Goal: Task Accomplishment & Management: Complete application form

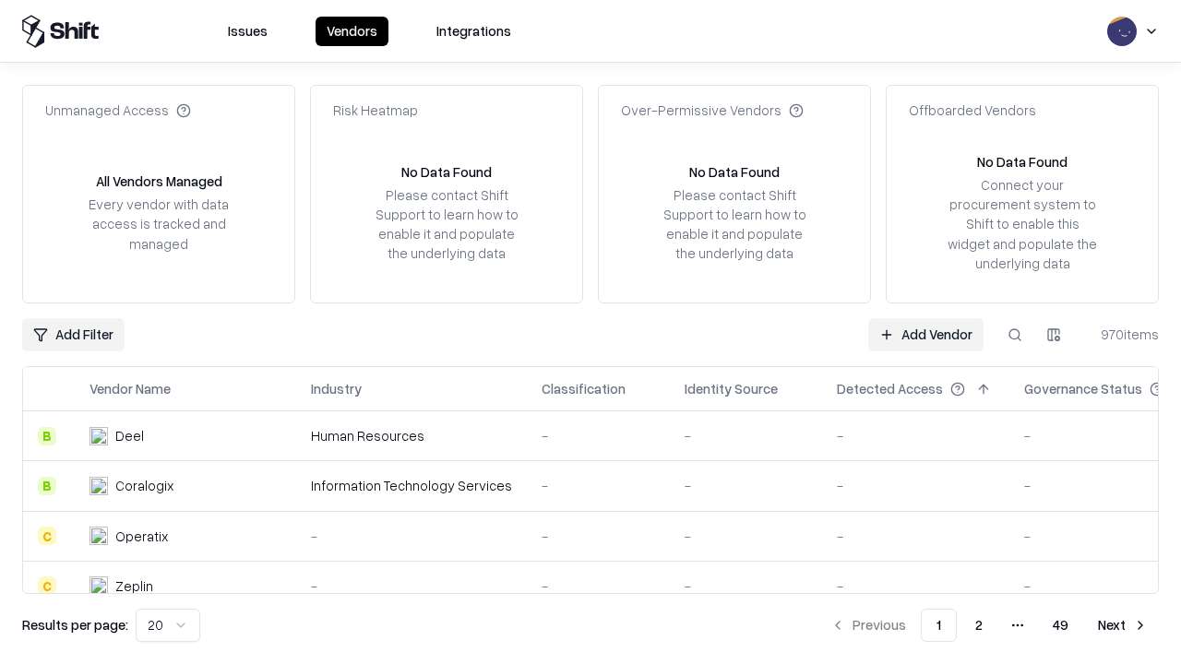
click at [925, 334] on link "Add Vendor" at bounding box center [925, 334] width 115 height 33
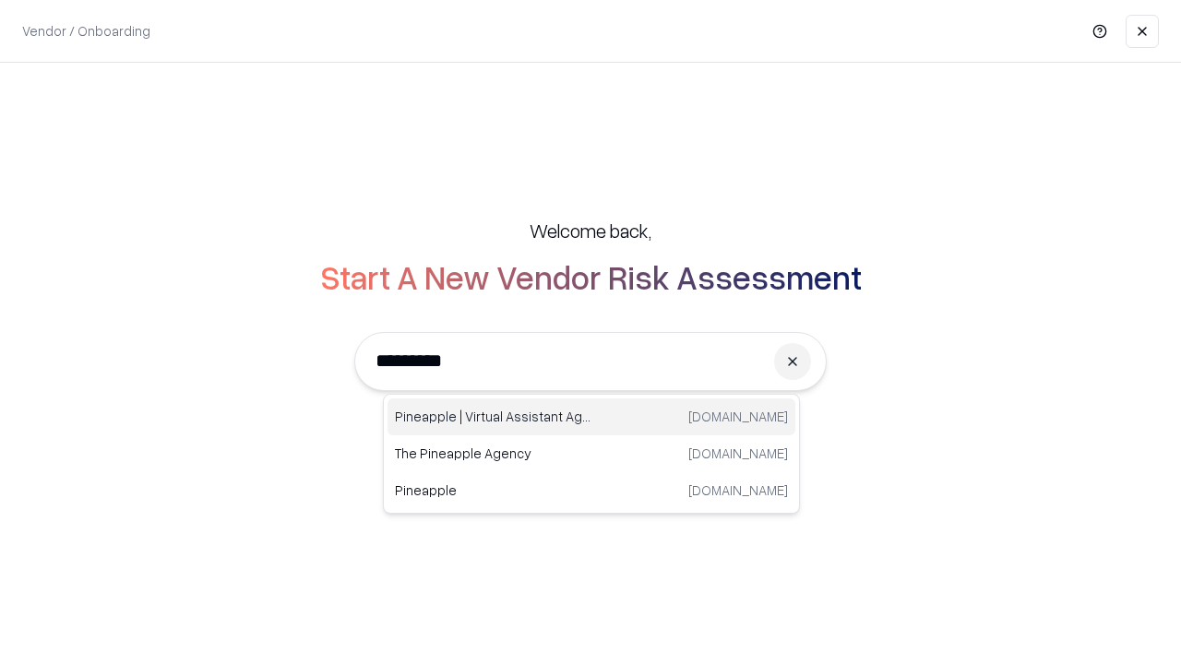
click at [591, 417] on div "Pineapple | Virtual Assistant Agency [DOMAIN_NAME]" at bounding box center [591, 416] width 408 height 37
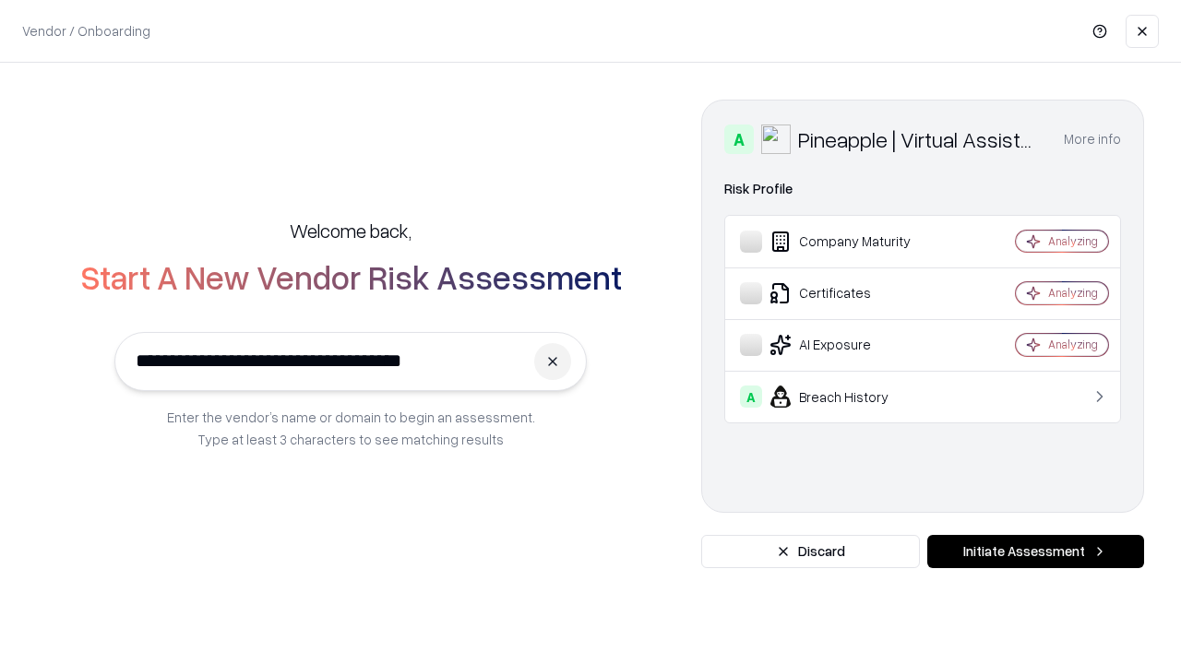
type input "**********"
click at [1035, 552] on button "Initiate Assessment" at bounding box center [1035, 551] width 217 height 33
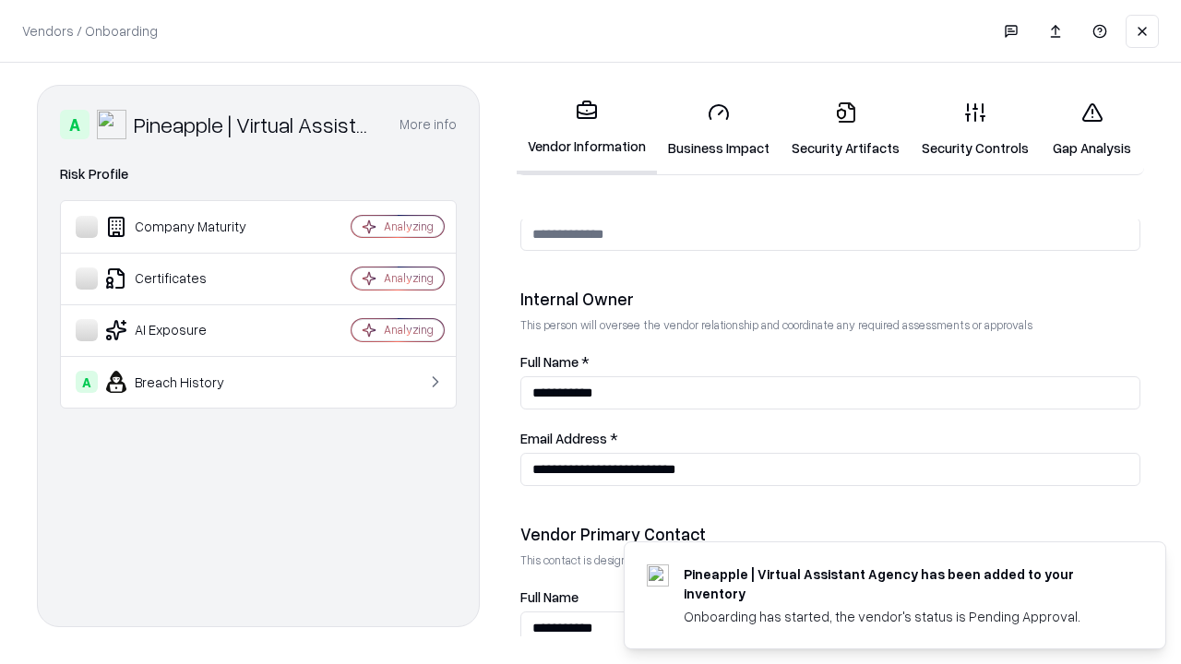
scroll to position [956, 0]
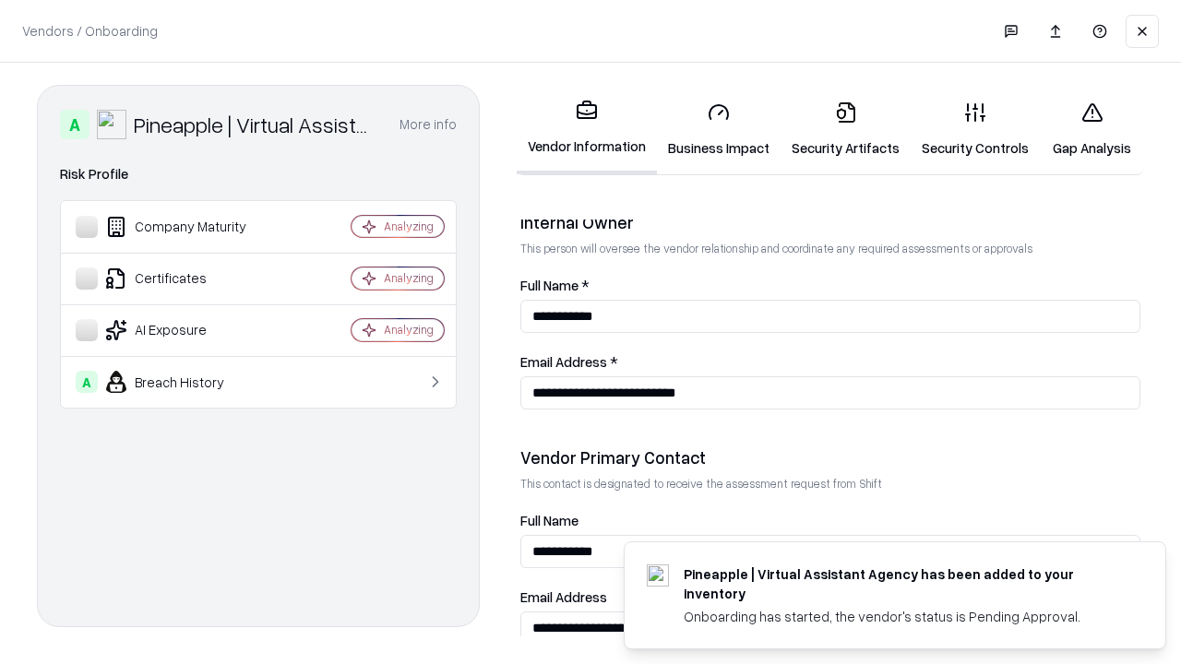
click at [845, 129] on link "Security Artifacts" at bounding box center [845, 130] width 130 height 86
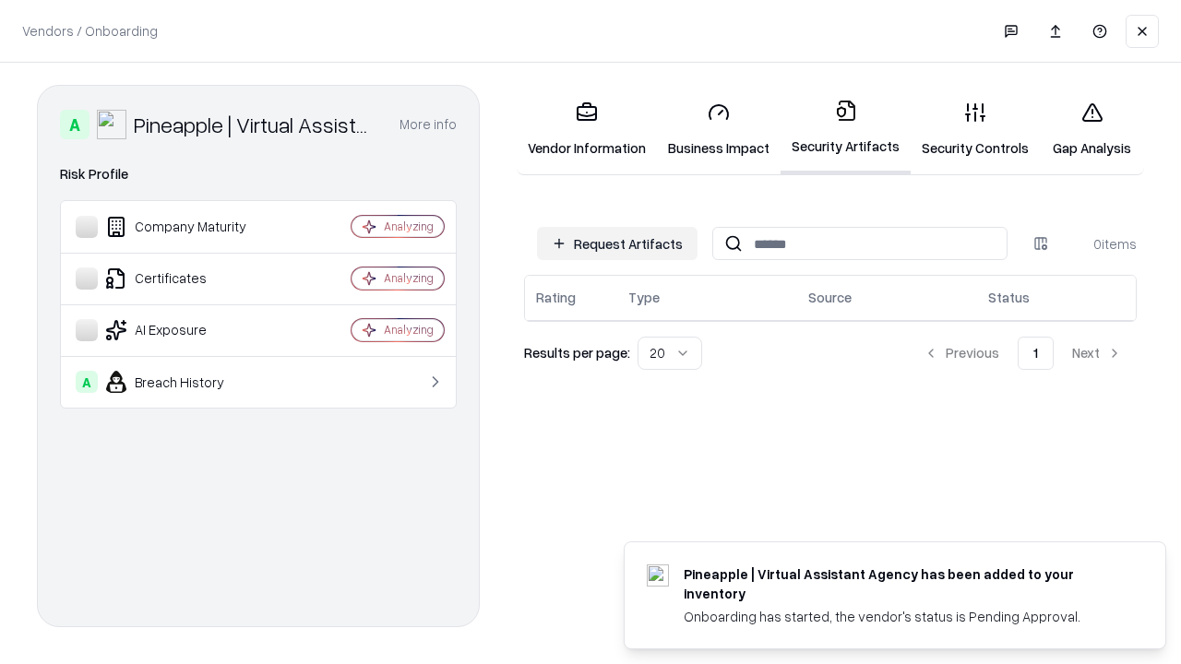
click at [617, 244] on button "Request Artifacts" at bounding box center [617, 243] width 161 height 33
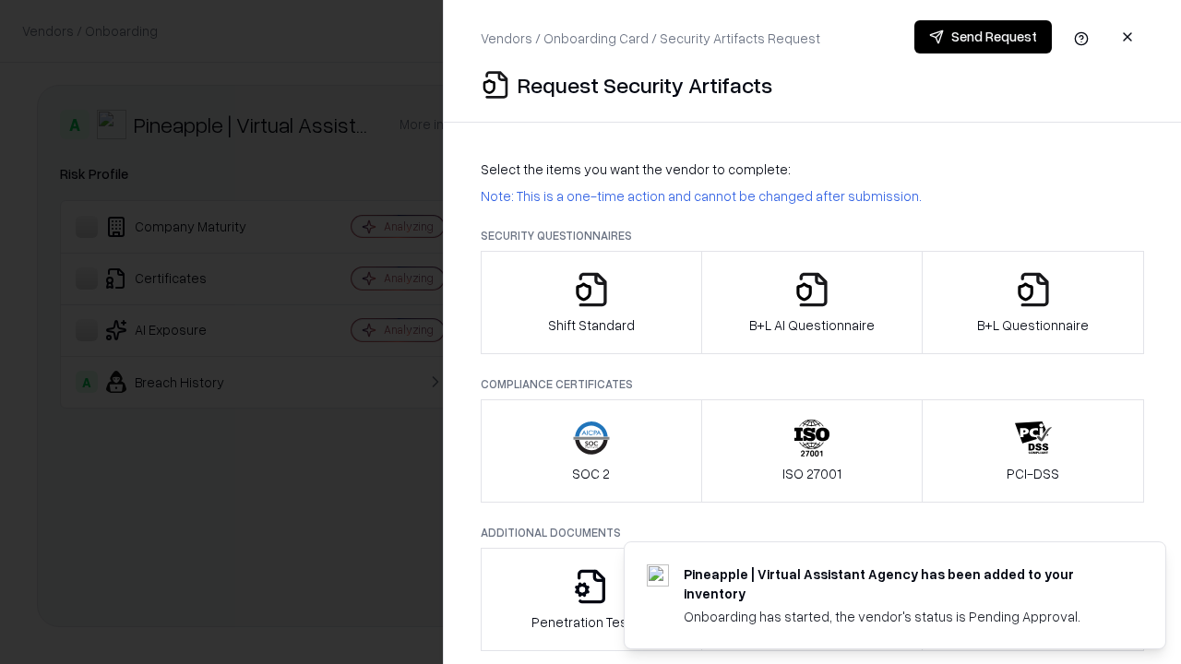
click at [1032, 303] on icon "button" at bounding box center [1033, 289] width 37 height 37
click at [811, 303] on icon "button" at bounding box center [811, 289] width 37 height 37
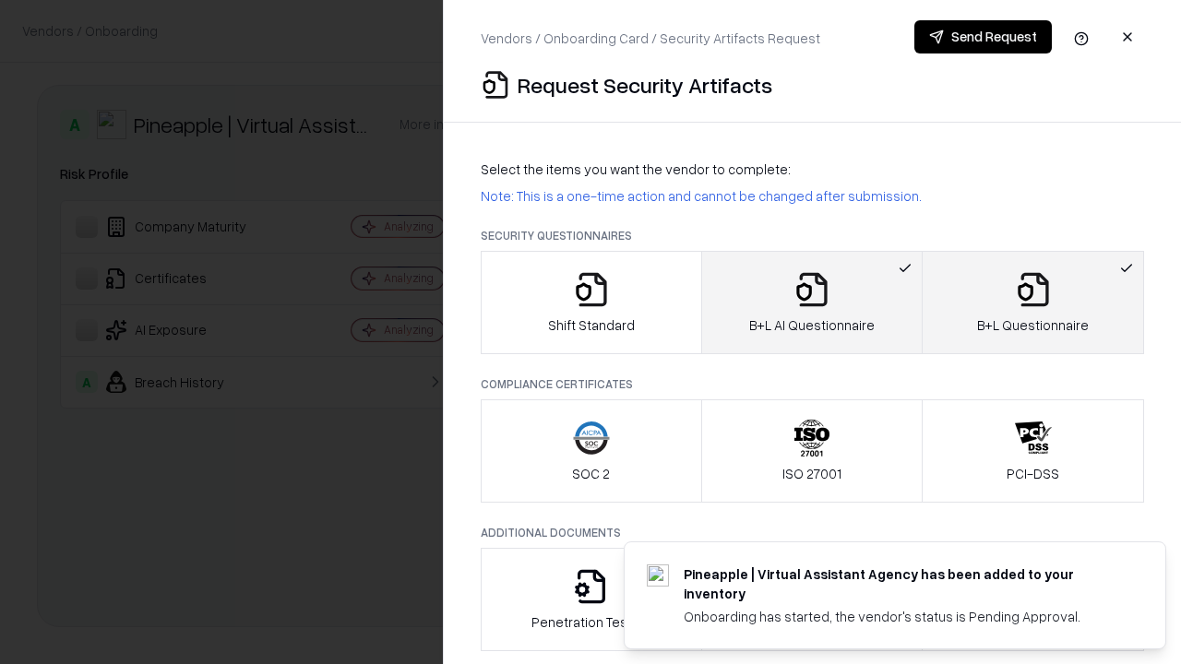
click at [982, 37] on button "Send Request" at bounding box center [982, 36] width 137 height 33
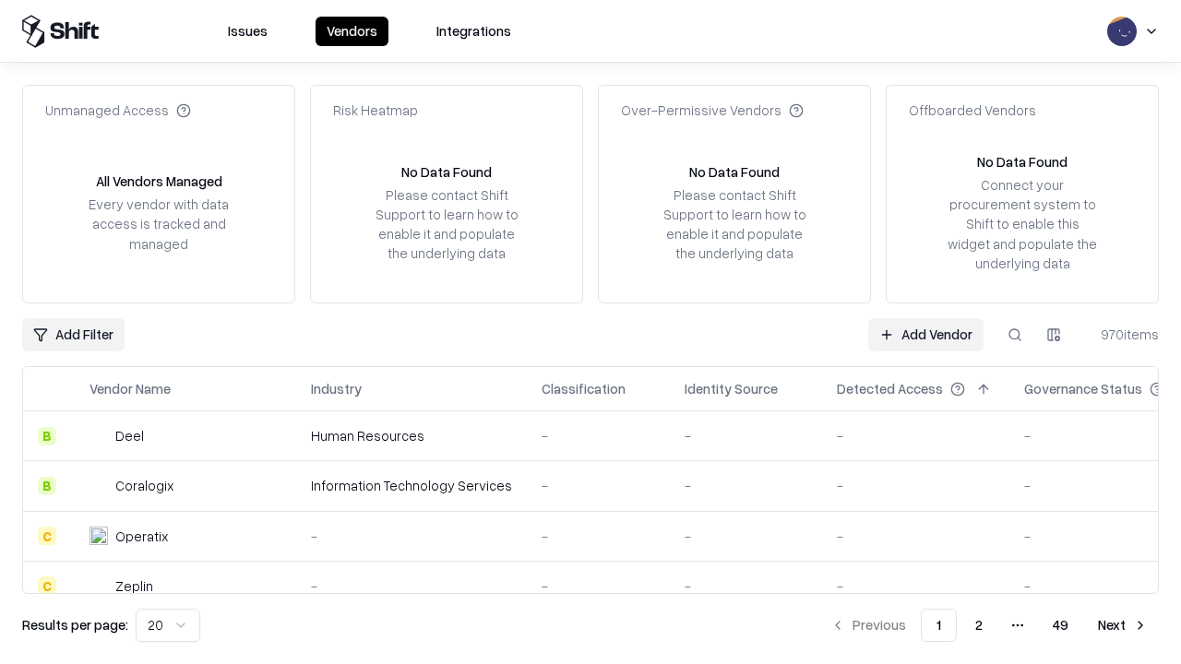
click at [1015, 334] on button at bounding box center [1014, 334] width 33 height 33
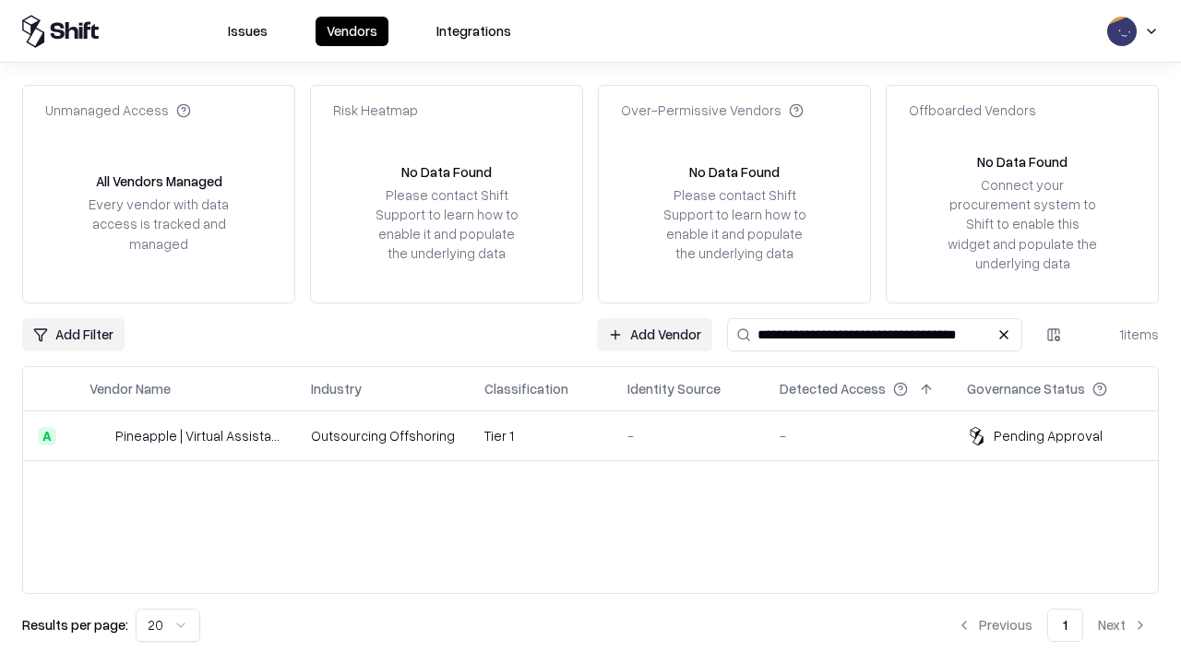
type input "**********"
click at [601, 435] on td "Tier 1" at bounding box center [541, 436] width 143 height 50
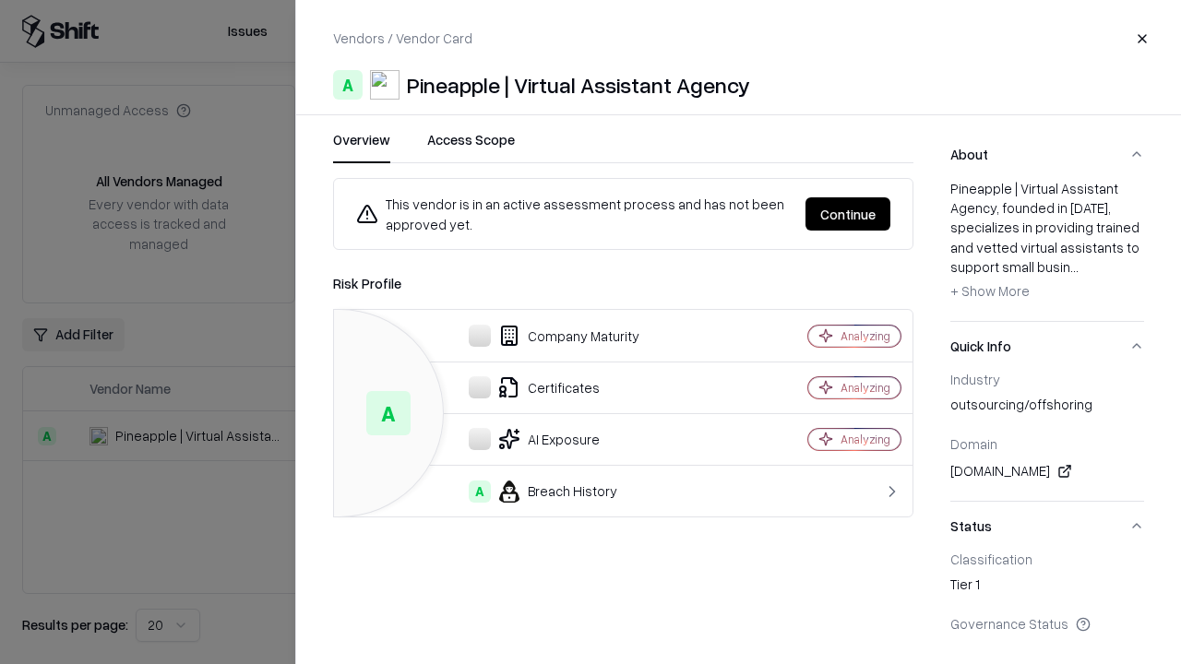
click at [848, 214] on button "Continue" at bounding box center [847, 213] width 85 height 33
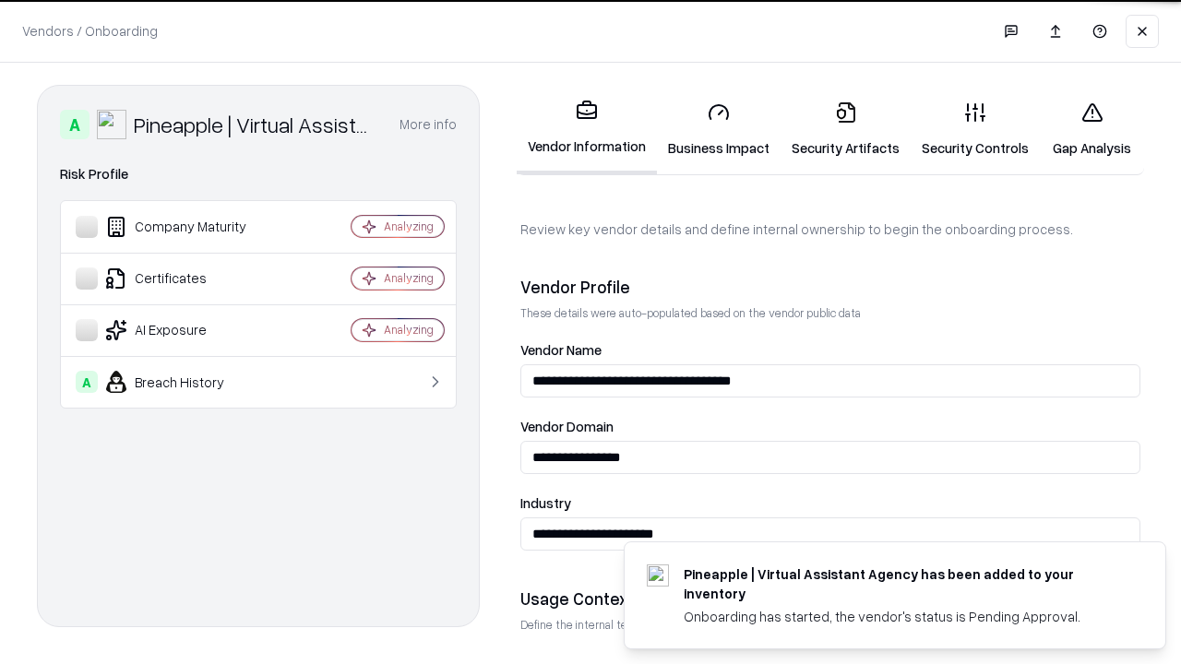
click at [845, 129] on link "Security Artifacts" at bounding box center [845, 130] width 130 height 86
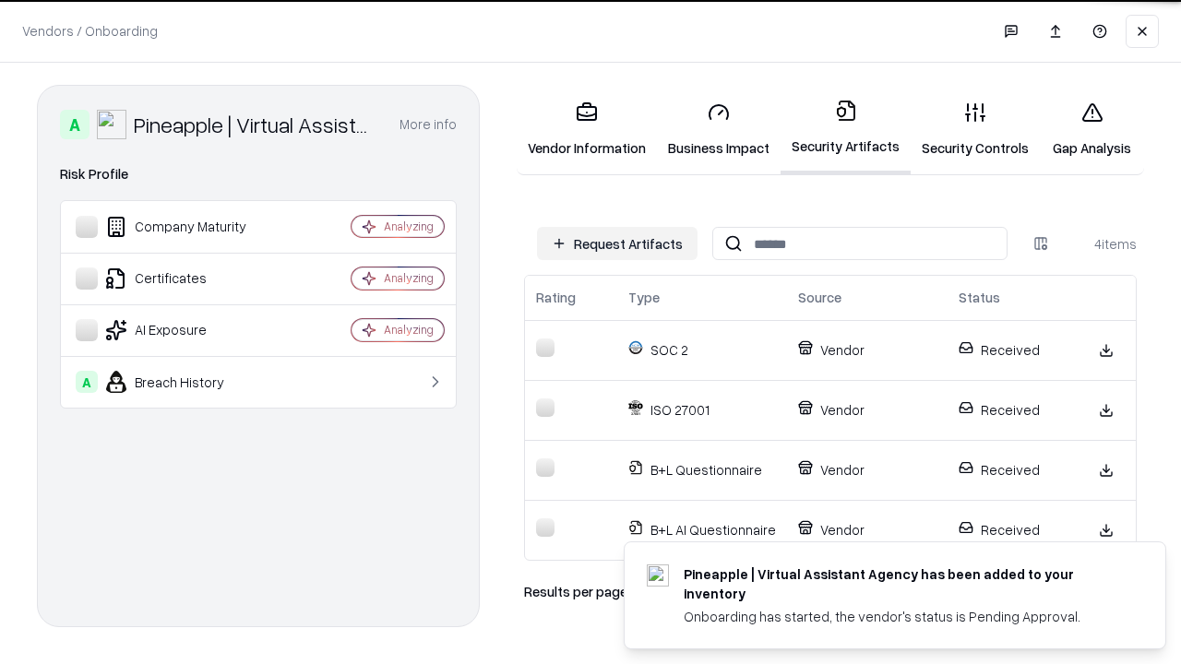
click at [1091, 129] on link "Gap Analysis" at bounding box center [1092, 130] width 104 height 86
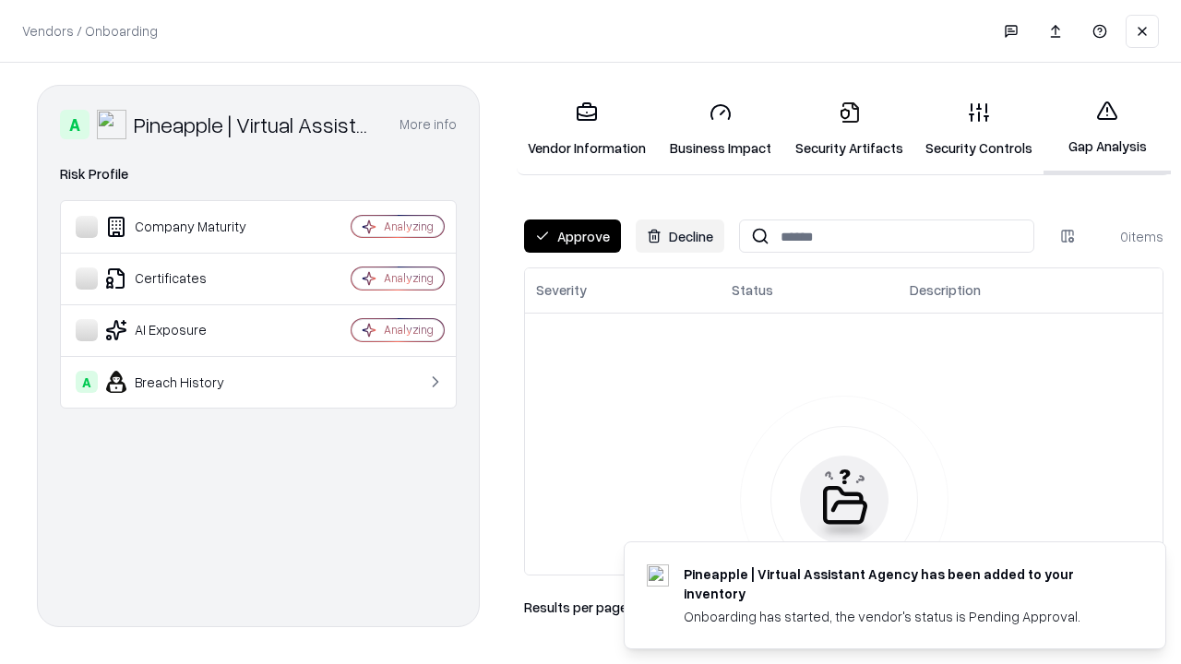
click at [572, 236] on button "Approve" at bounding box center [572, 236] width 97 height 33
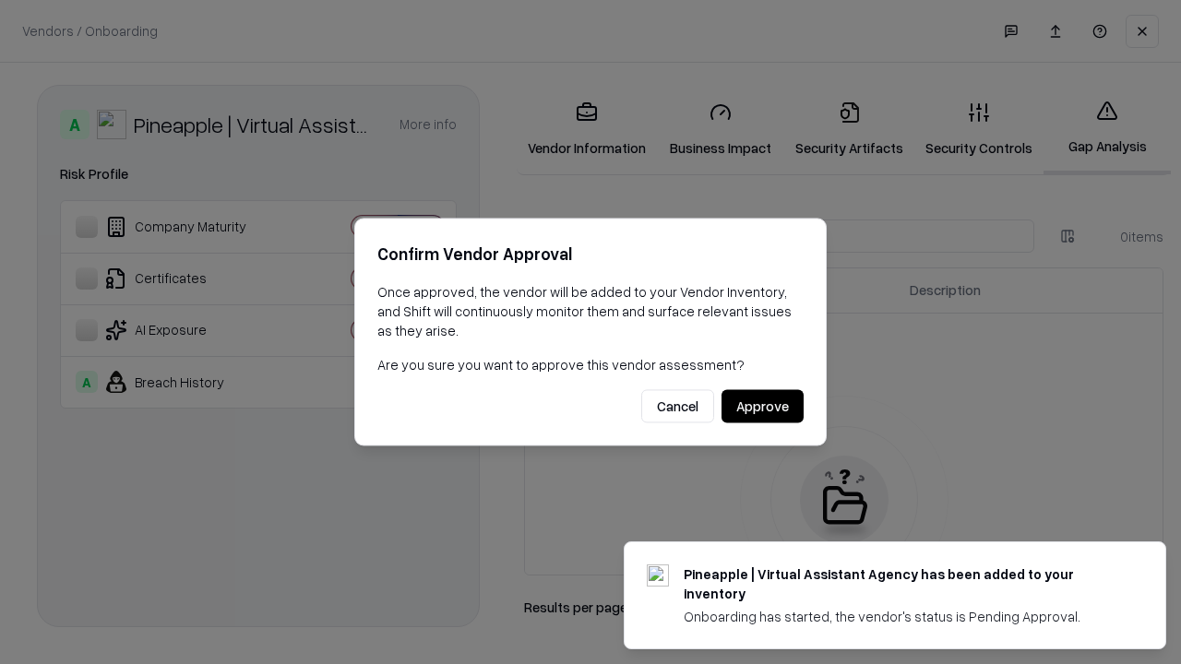
click at [762, 406] on button "Approve" at bounding box center [762, 406] width 82 height 33
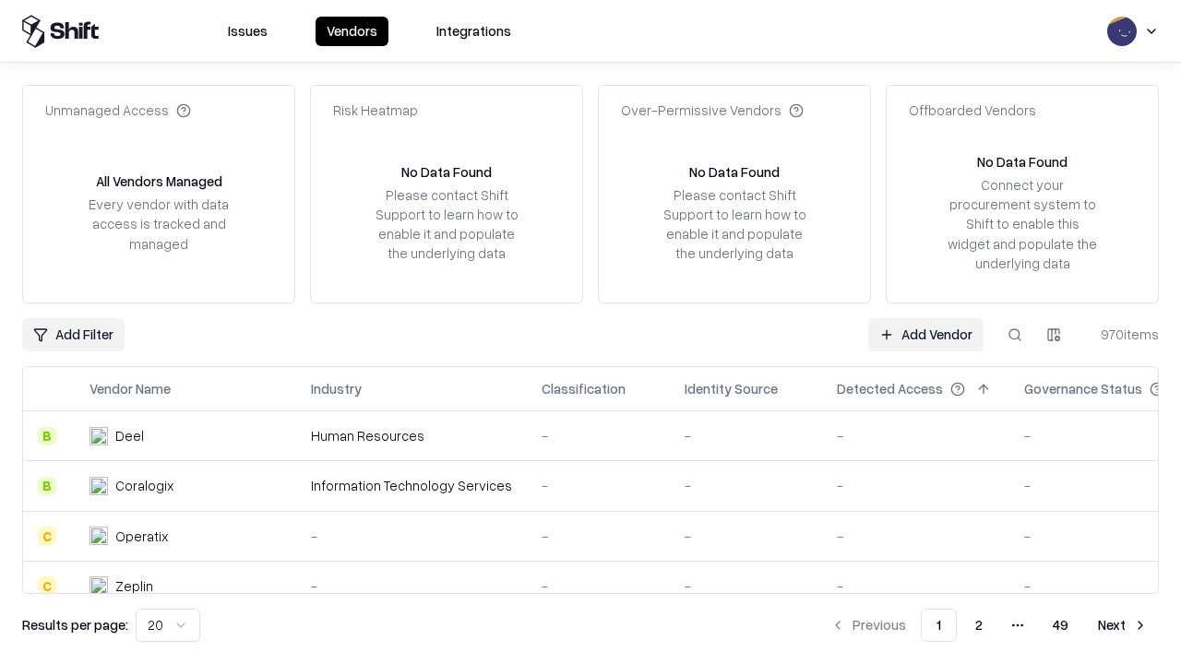
type input "**********"
click at [925, 334] on link "Add Vendor" at bounding box center [925, 334] width 115 height 33
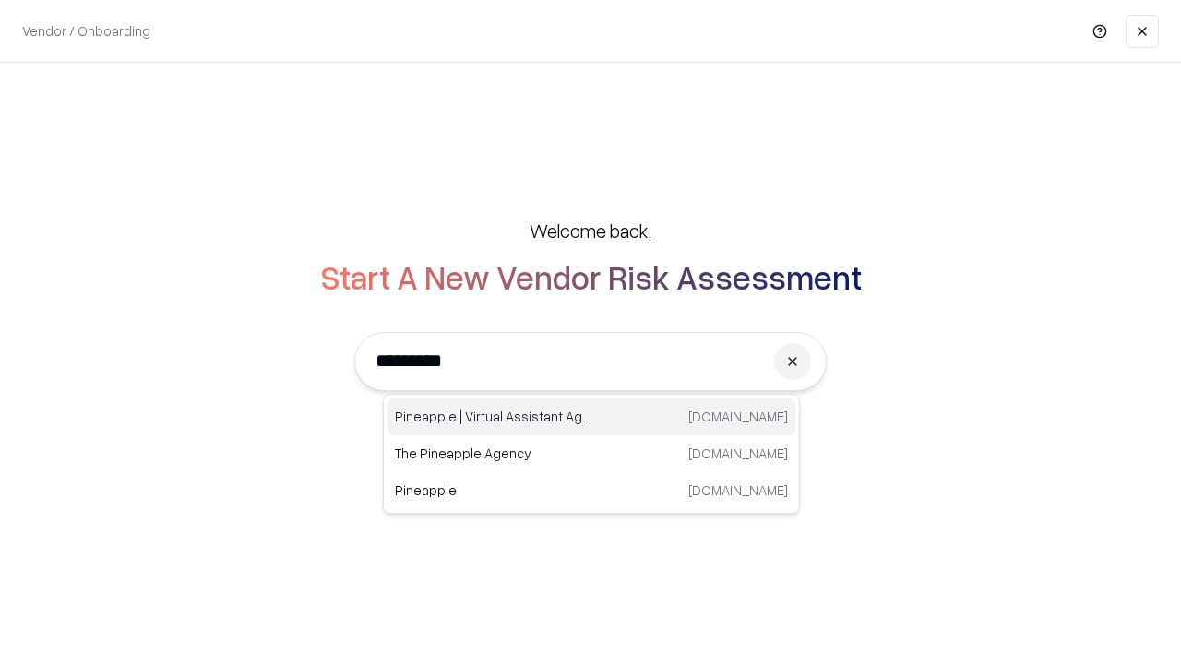
click at [591, 417] on div "Pineapple | Virtual Assistant Agency trypineapple.com" at bounding box center [591, 416] width 408 height 37
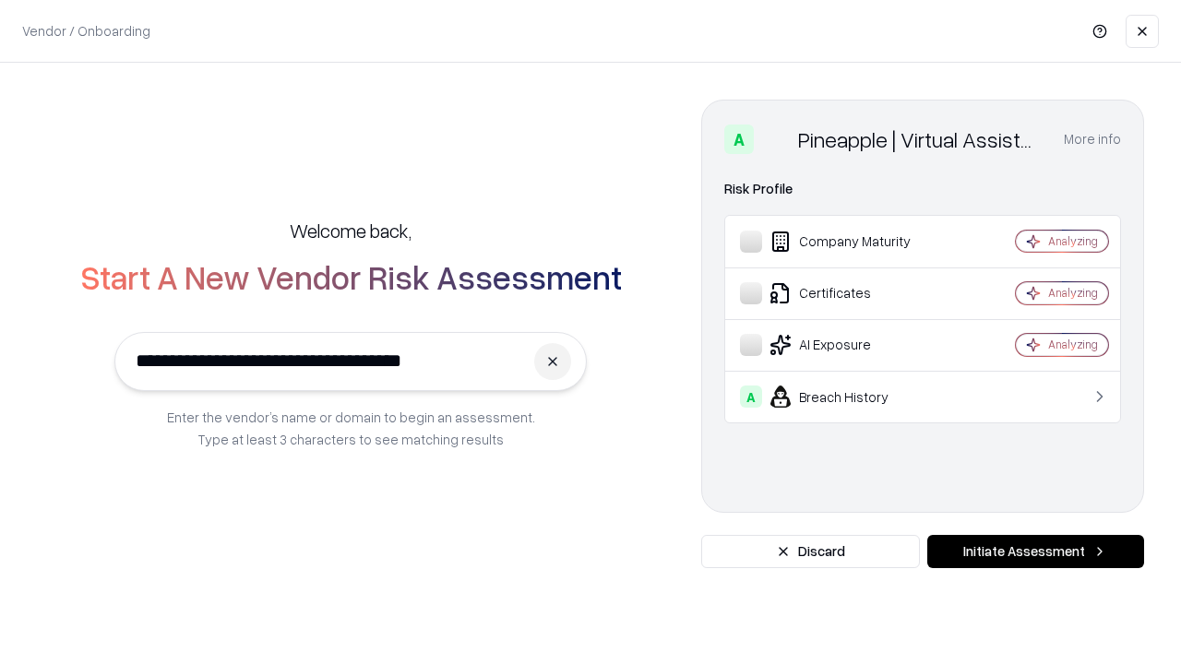
type input "**********"
click at [1035, 552] on button "Initiate Assessment" at bounding box center [1035, 551] width 217 height 33
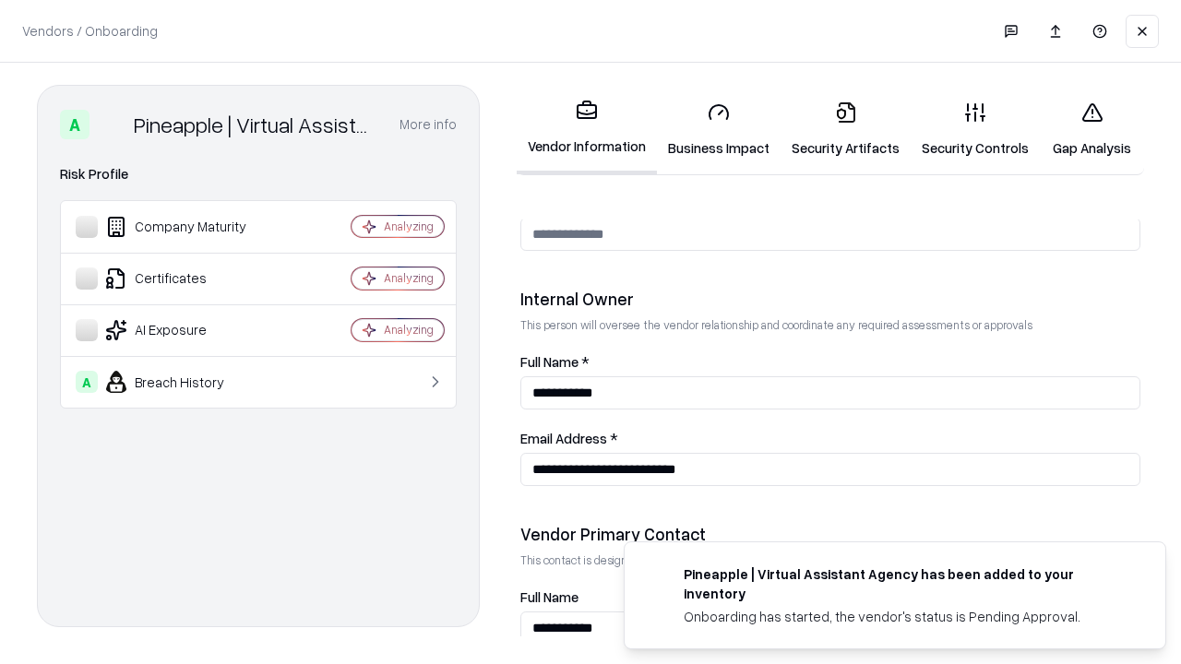
scroll to position [956, 0]
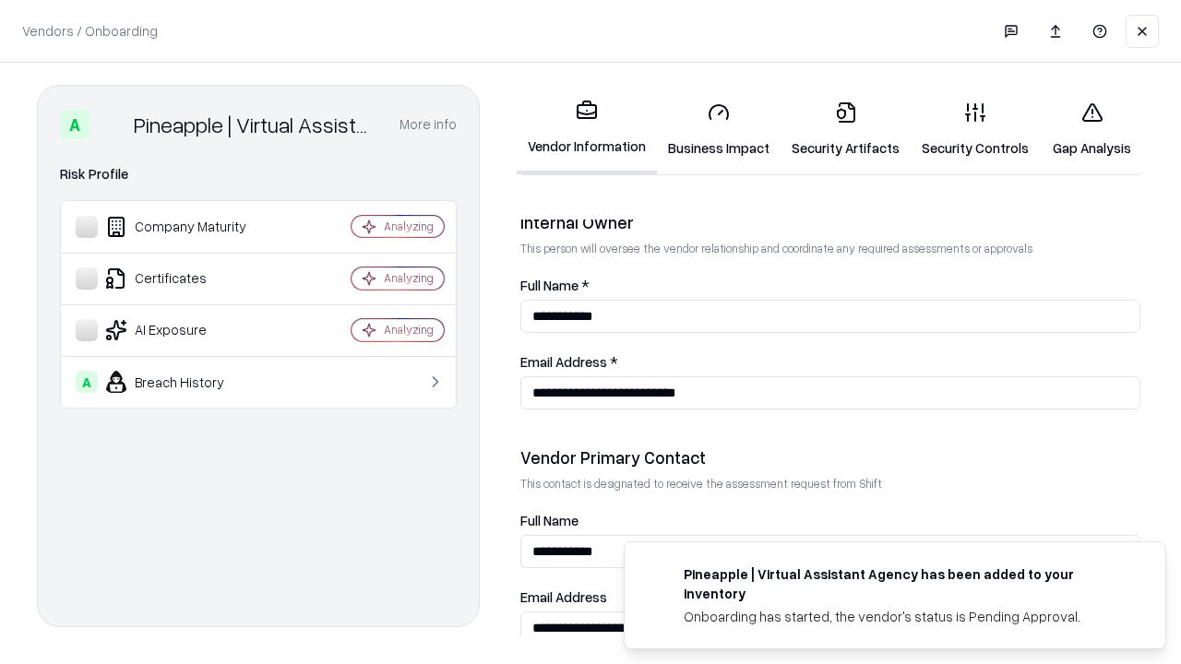
click at [1091, 129] on link "Gap Analysis" at bounding box center [1092, 130] width 104 height 86
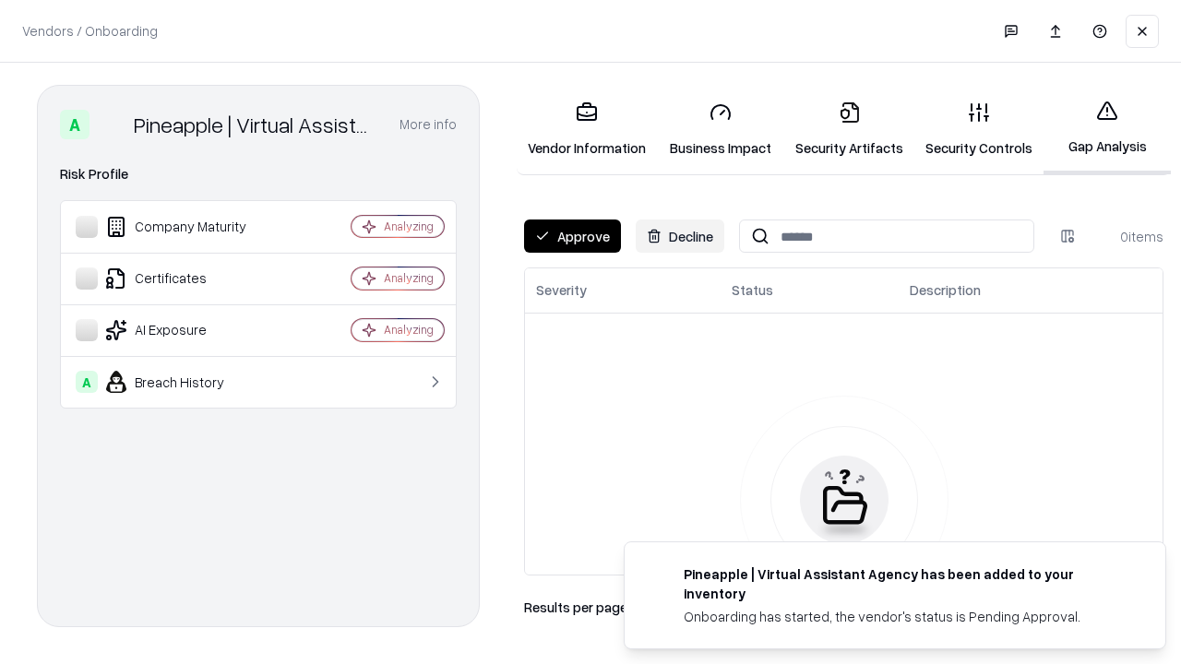
click at [572, 236] on button "Approve" at bounding box center [572, 236] width 97 height 33
